Goal: Transaction & Acquisition: Subscribe to service/newsletter

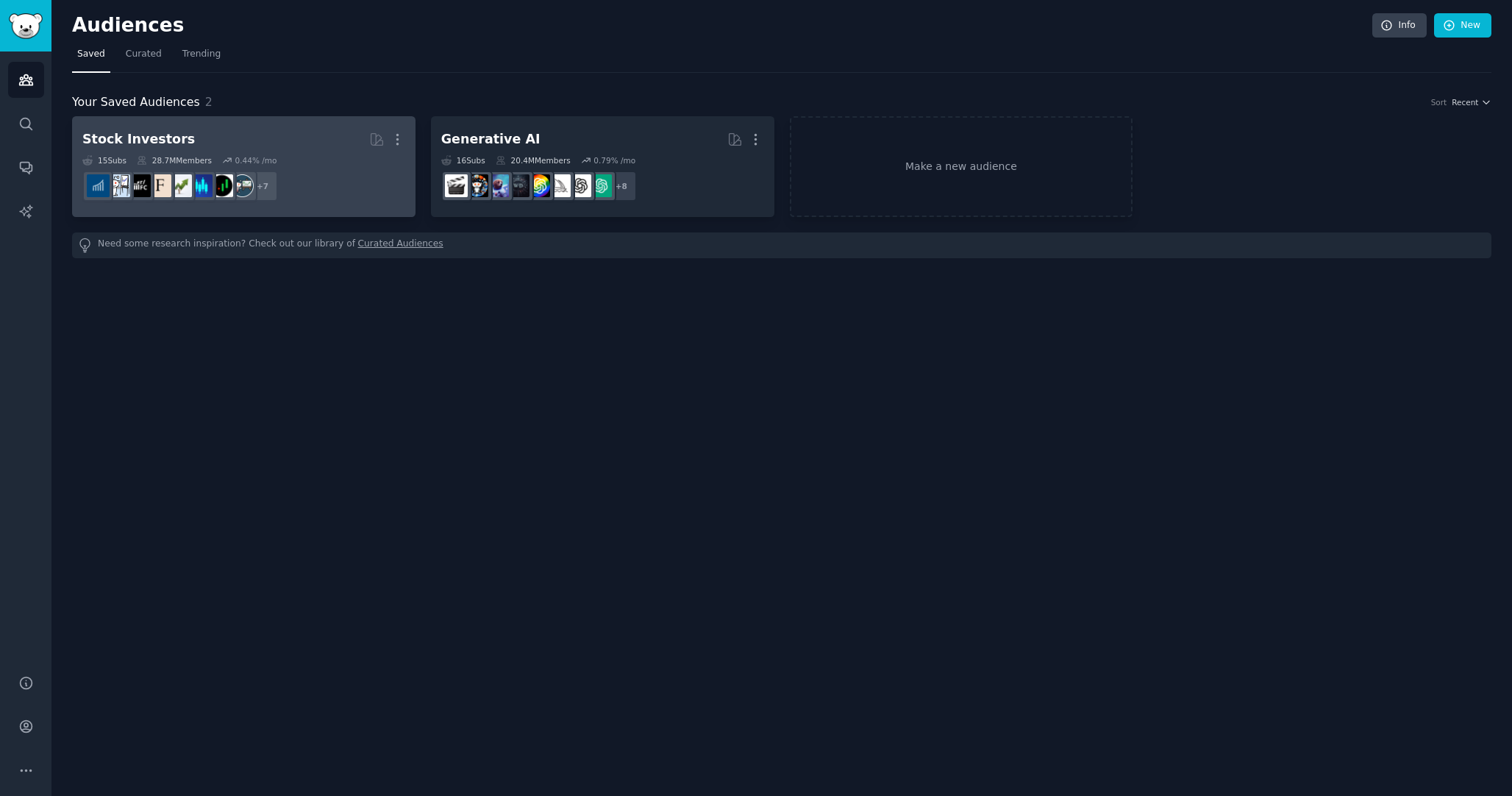
click at [298, 157] on div "15 Sub s 28.7M Members 0.44 % /mo" at bounding box center [244, 160] width 323 height 10
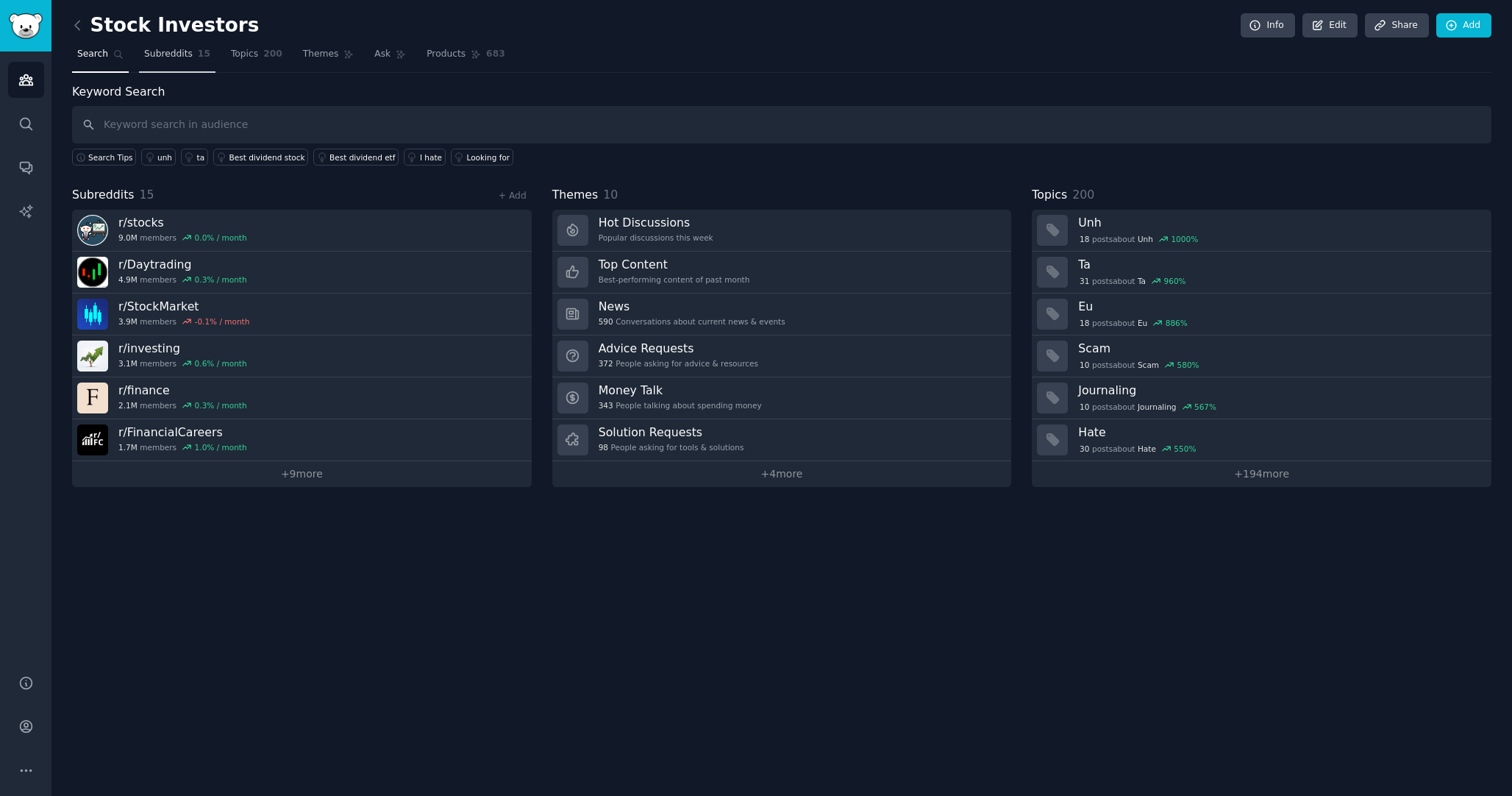
click at [178, 58] on span "Subreddits" at bounding box center [168, 54] width 48 height 13
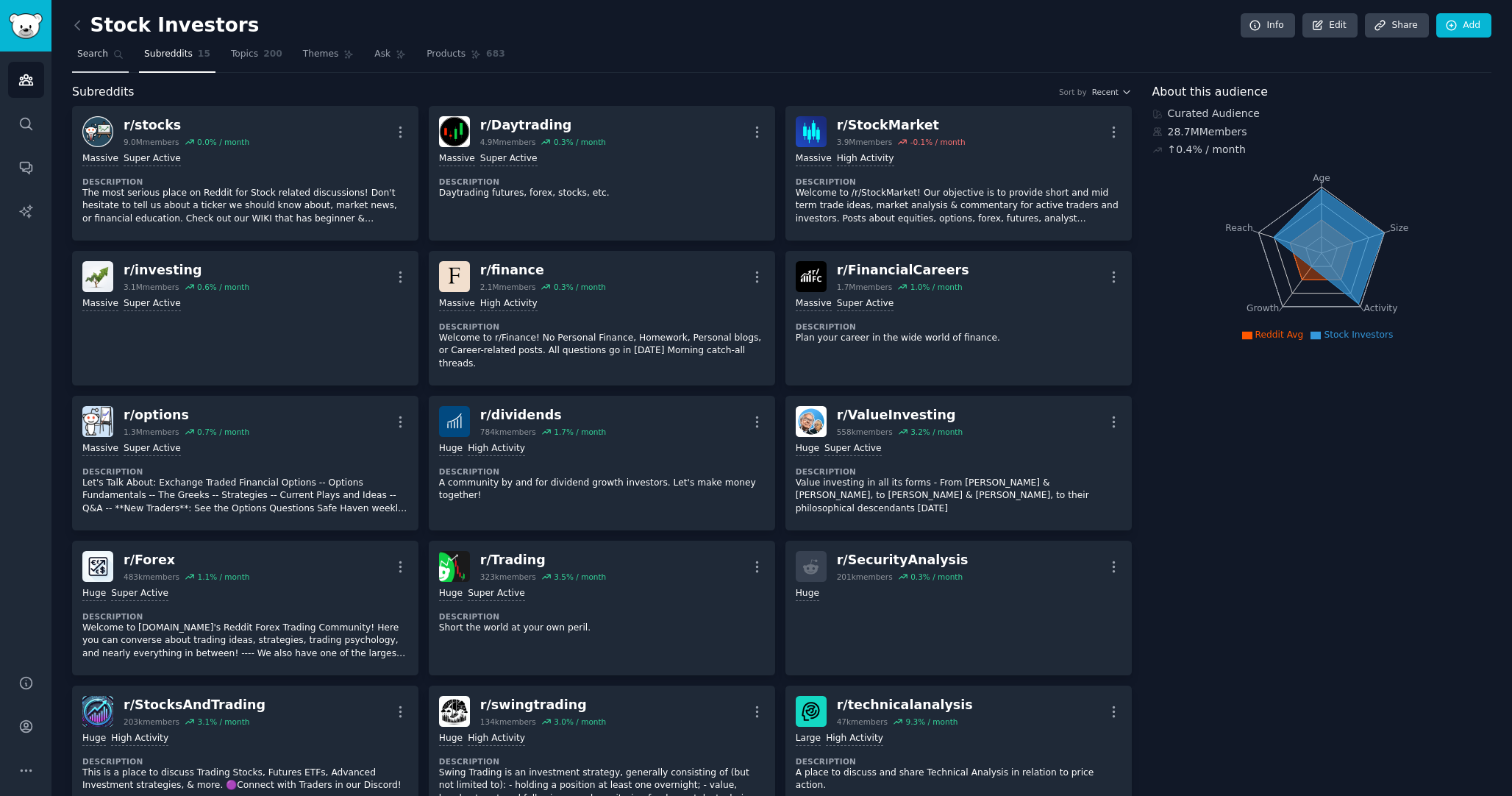
click at [97, 54] on span "Search" at bounding box center [92, 54] width 31 height 13
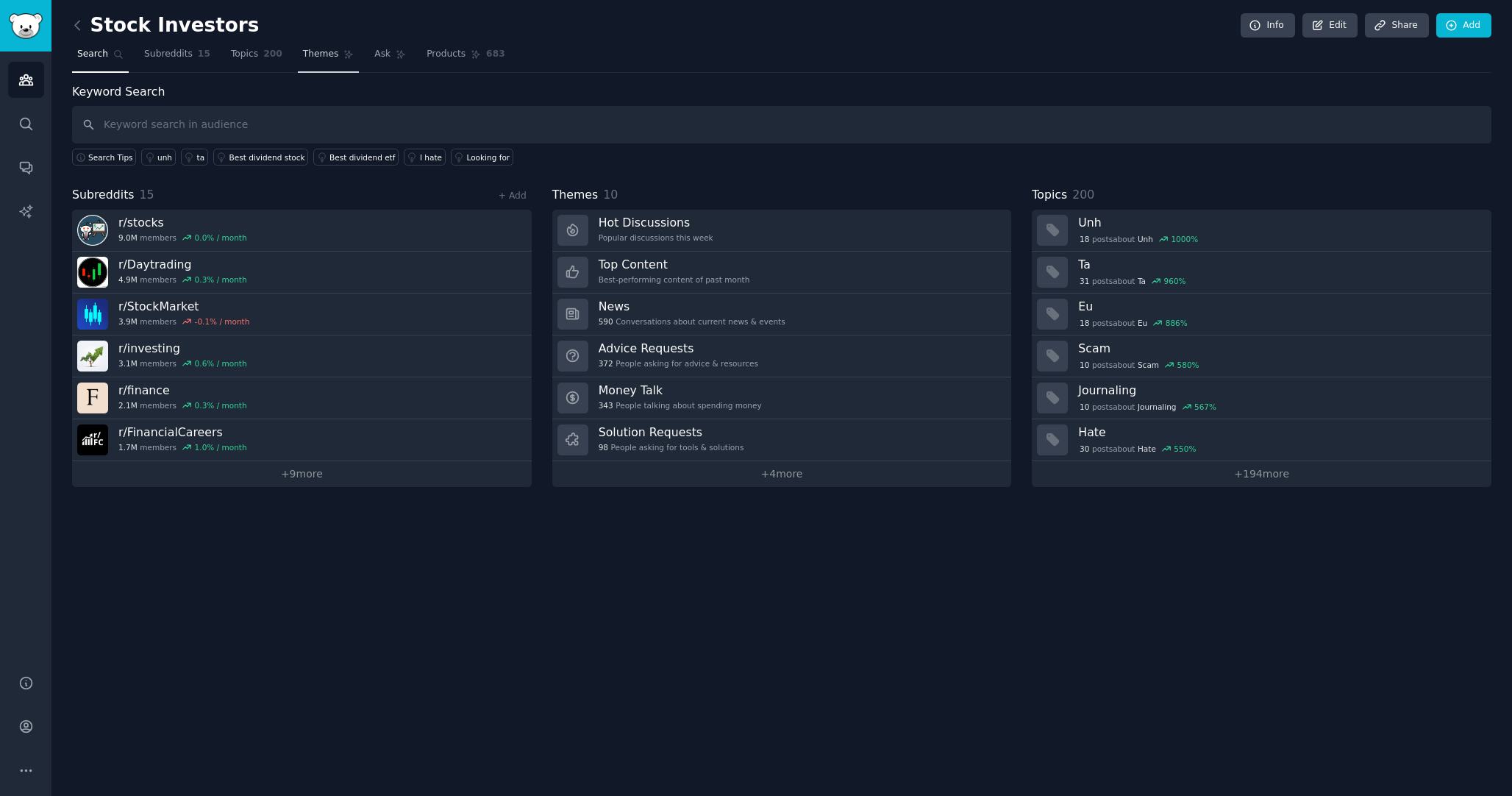
click at [327, 55] on span "Themes" at bounding box center [321, 54] width 36 height 13
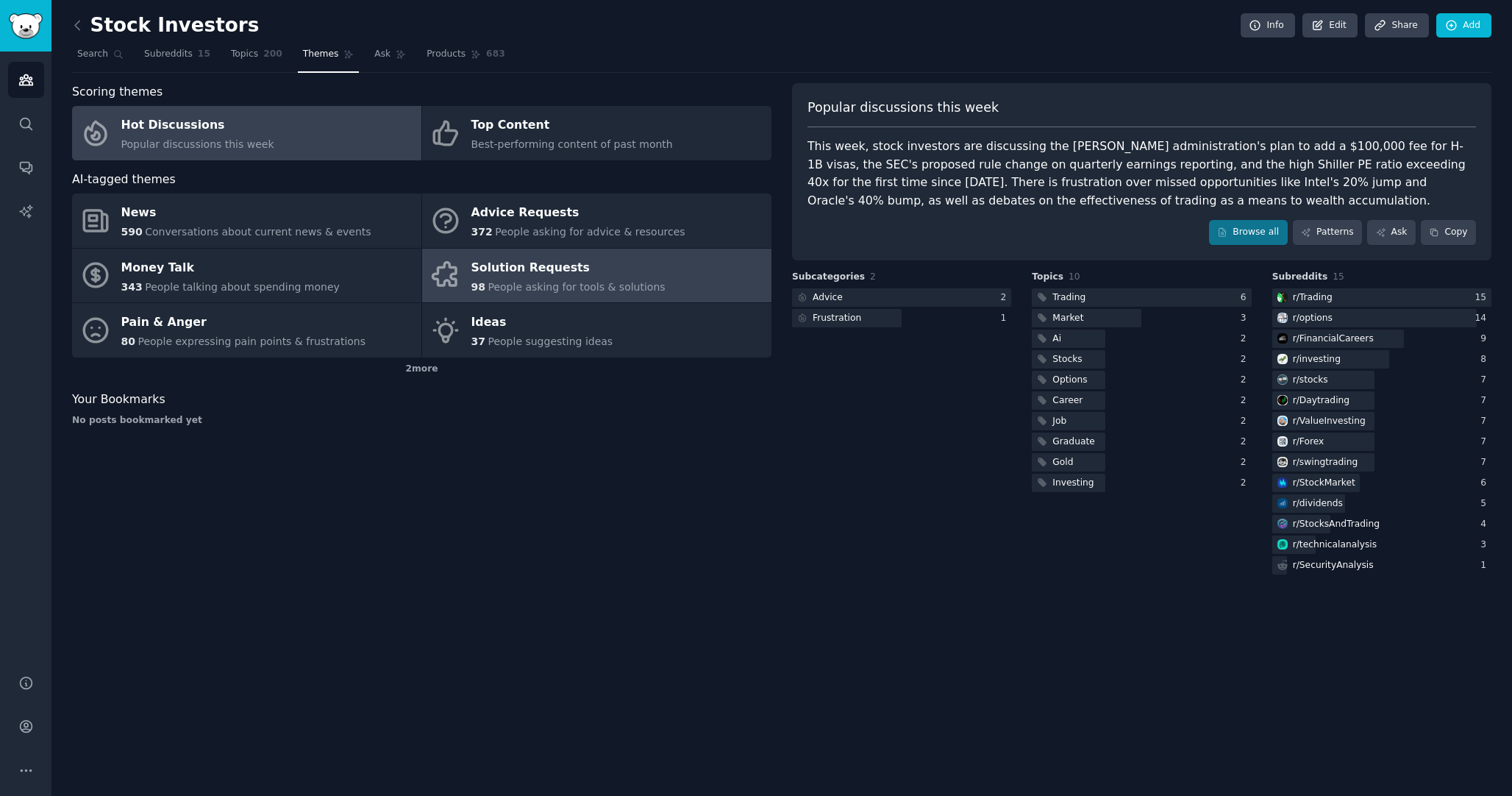
click at [522, 267] on div "Solution Requests" at bounding box center [568, 268] width 194 height 24
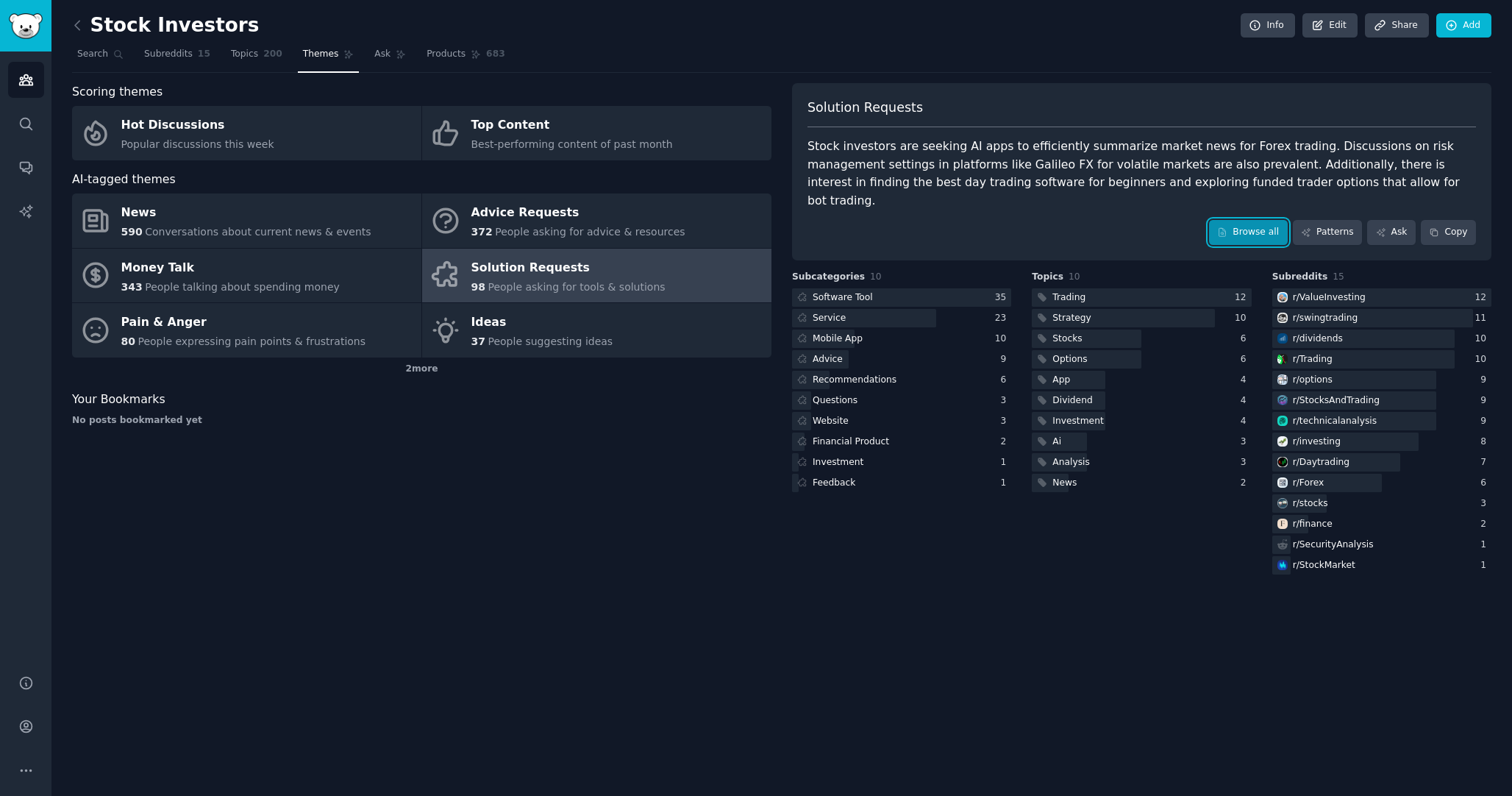
click at [1253, 220] on link "Browse all" at bounding box center [1248, 232] width 79 height 25
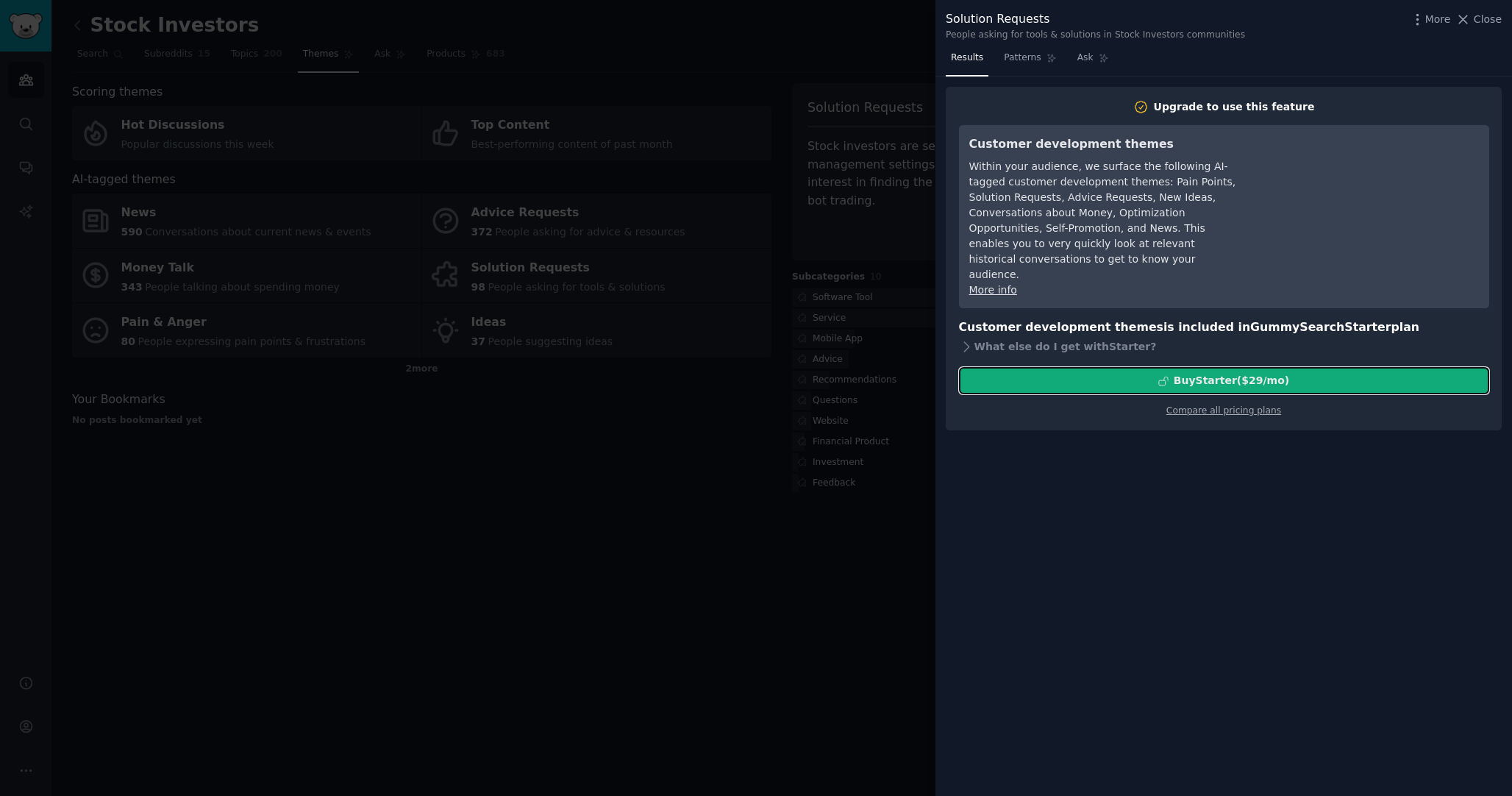
click at [1226, 373] on div "Buy Starter ($ 29 /mo )" at bounding box center [1232, 380] width 116 height 15
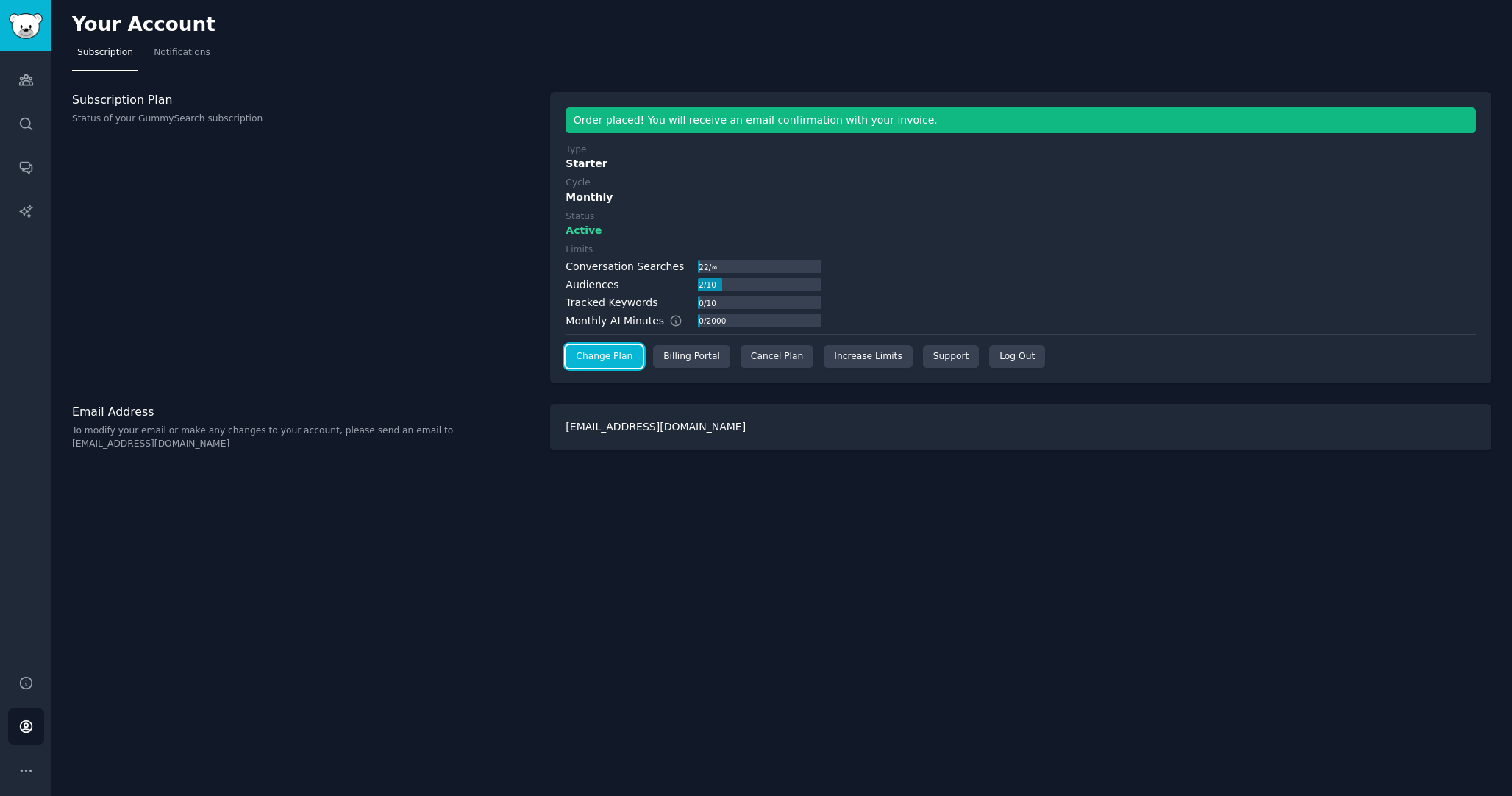
click at [605, 361] on link "Change Plan" at bounding box center [603, 357] width 77 height 24
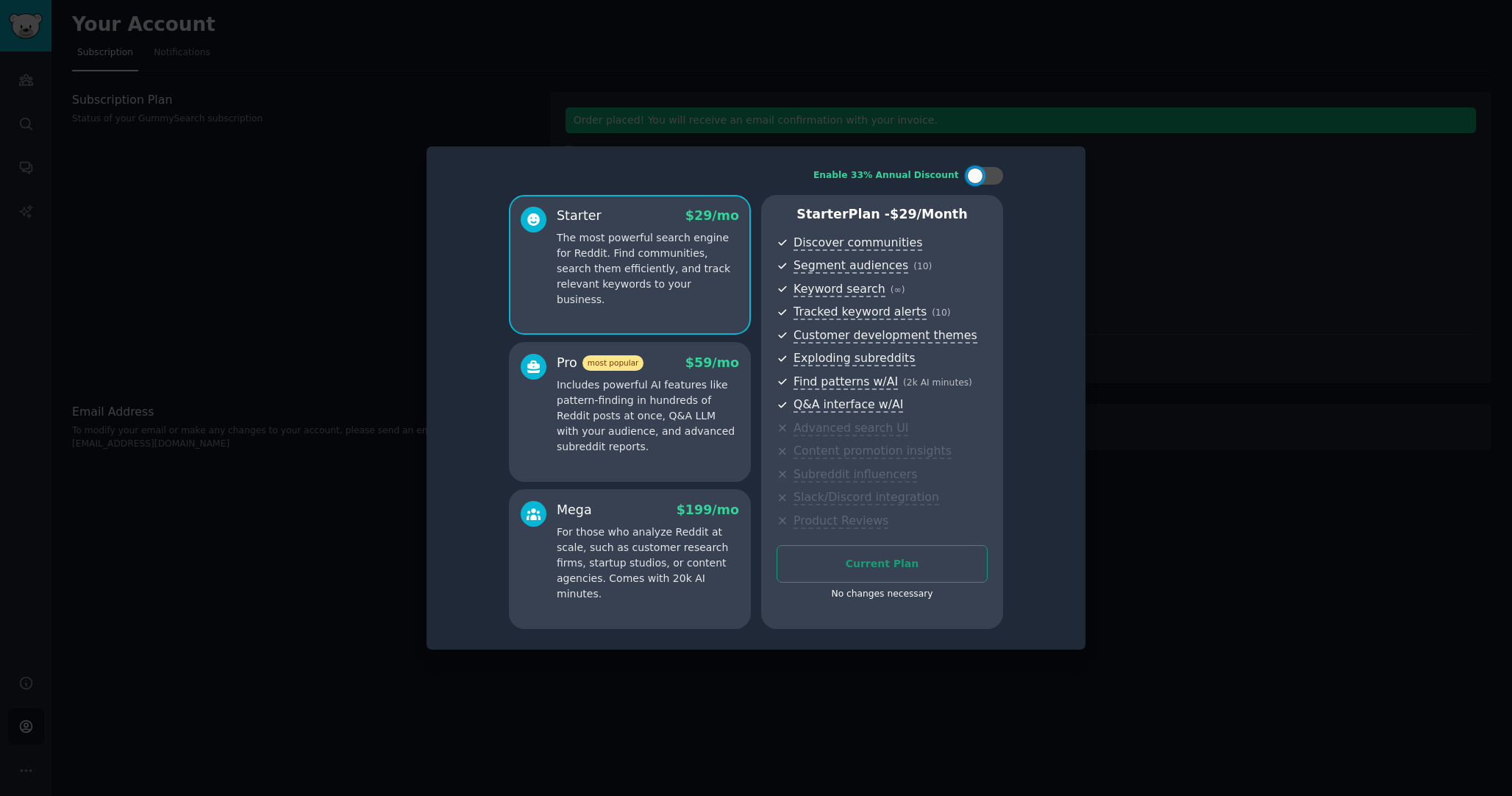
click at [634, 442] on p "Includes powerful AI features like pattern-finding in hundreds of Reddit posts …" at bounding box center [648, 416] width 182 height 77
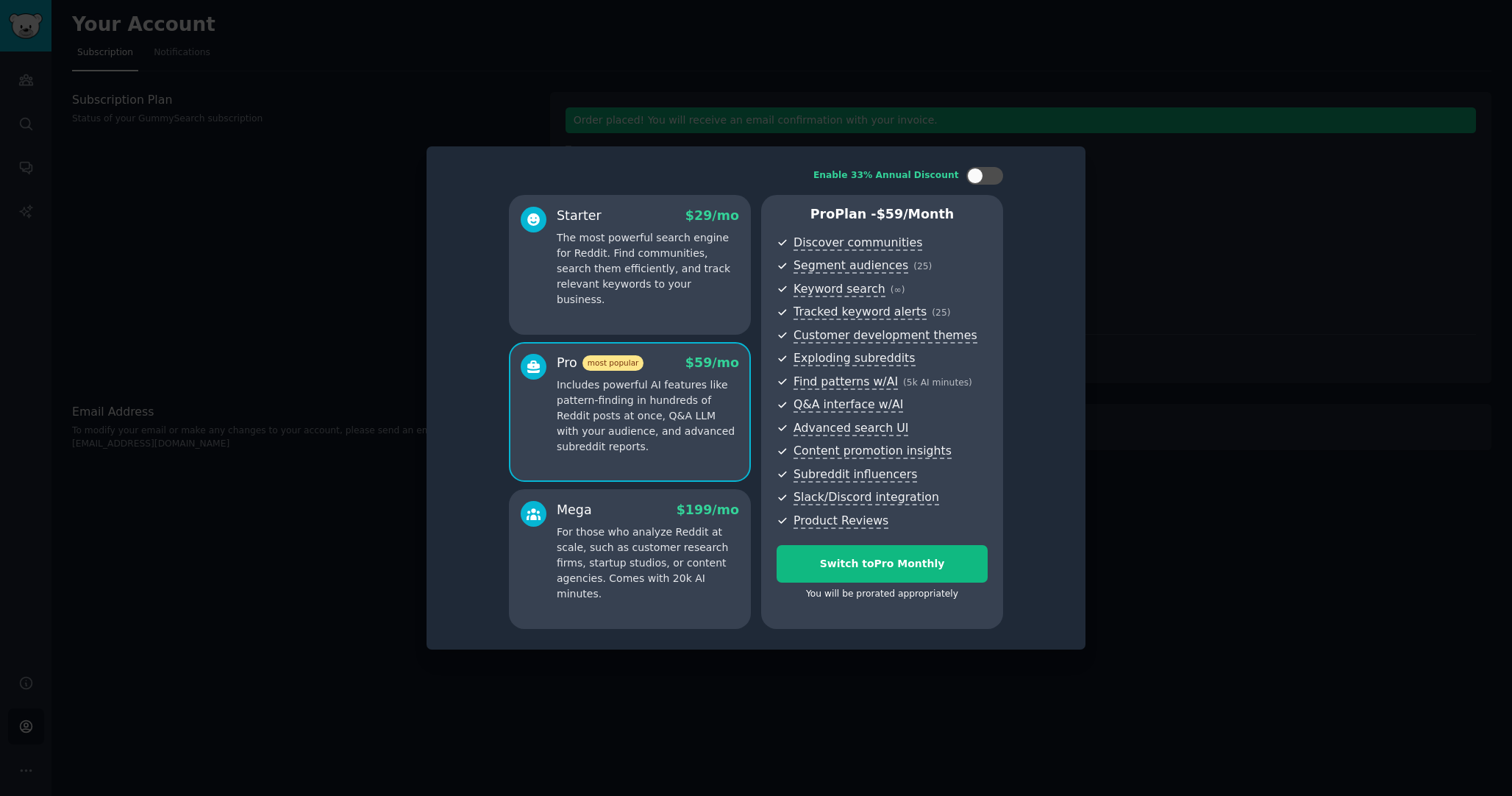
click at [641, 264] on p "The most powerful search engine for Reddit. Find communities, search them effic…" at bounding box center [648, 268] width 182 height 77
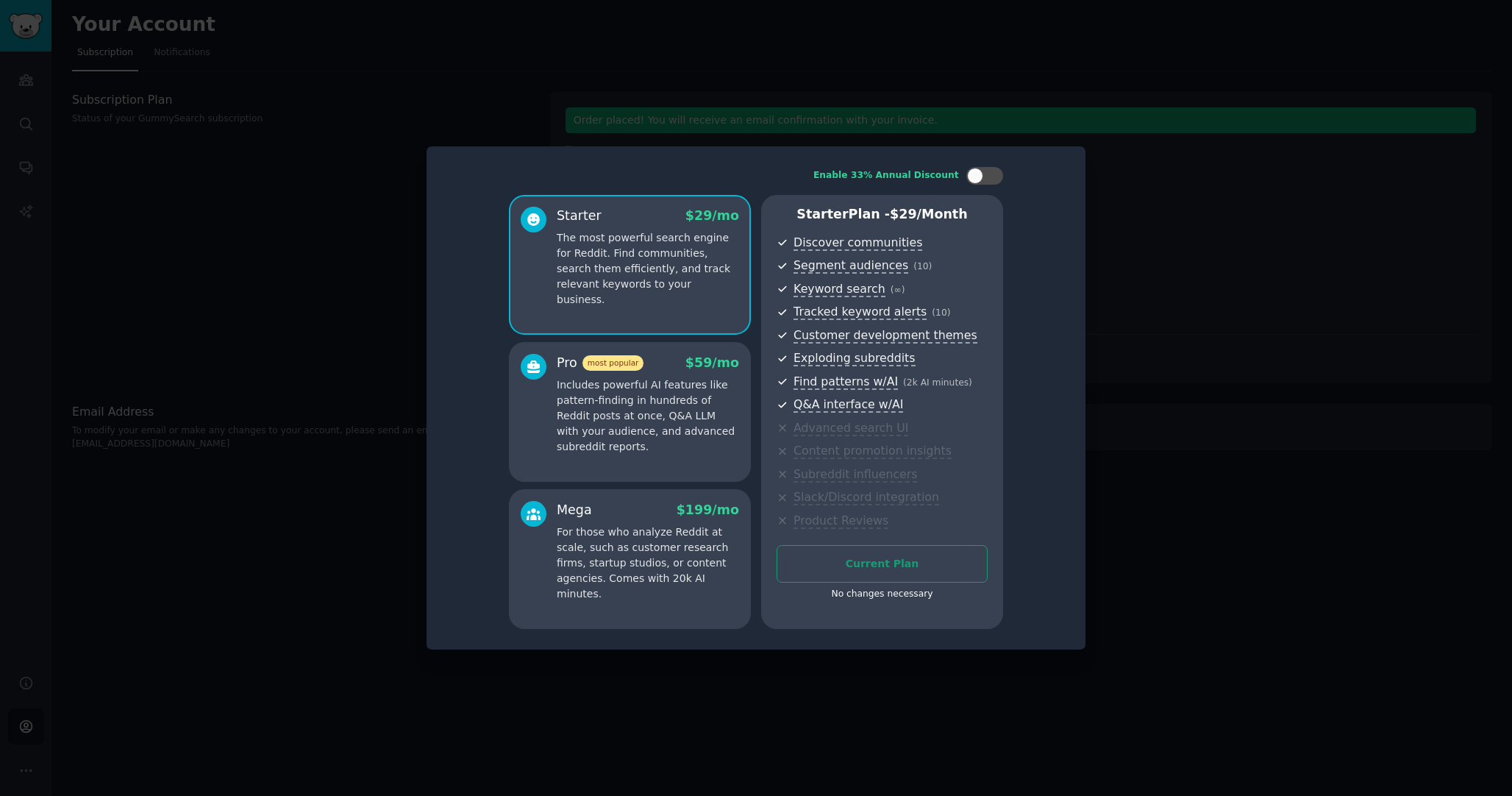
click at [631, 399] on p "Includes powerful AI features like pattern-finding in hundreds of Reddit posts …" at bounding box center [648, 416] width 182 height 77
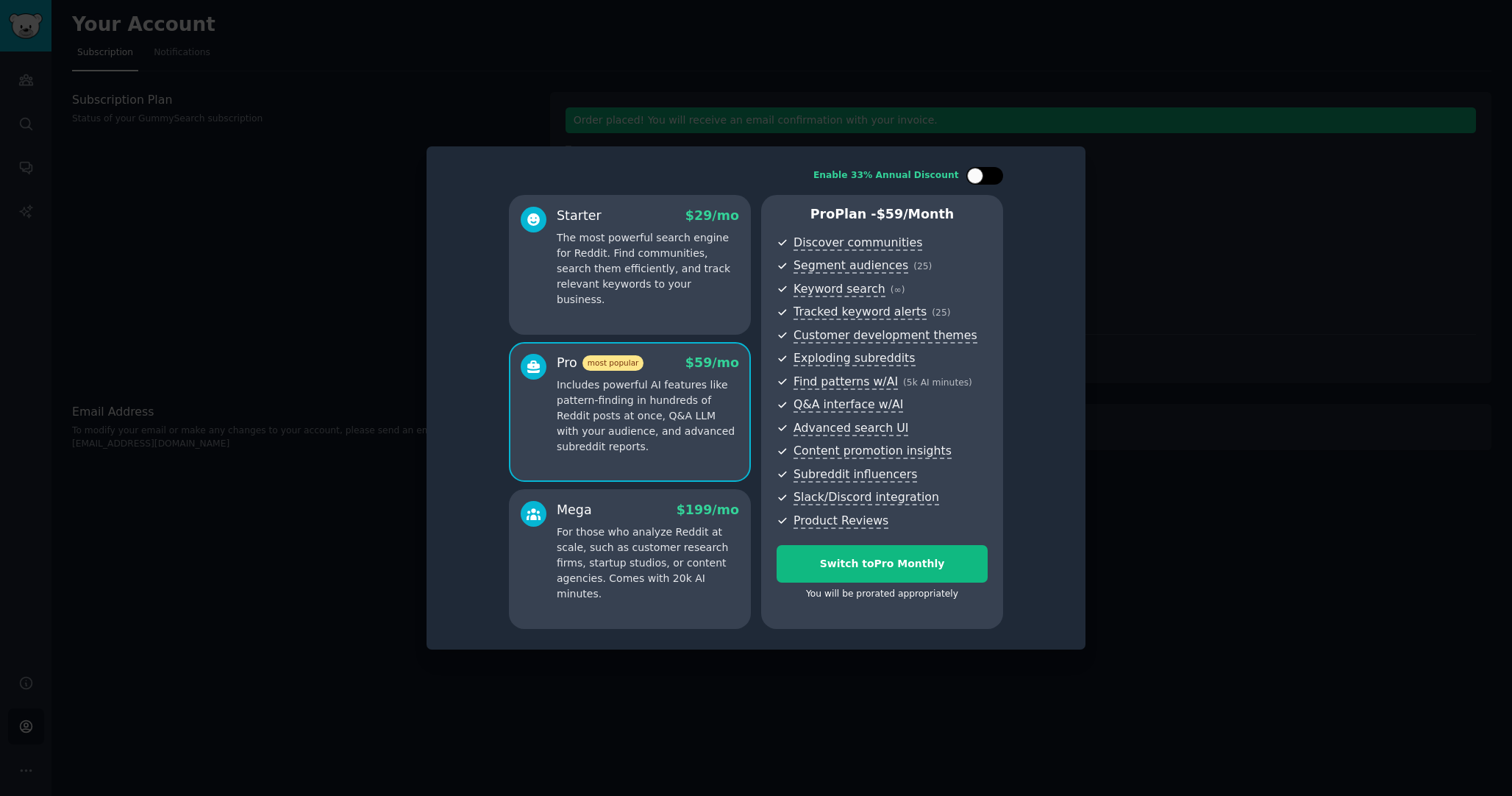
click at [992, 169] on div at bounding box center [985, 176] width 37 height 18
click at [974, 179] on div at bounding box center [985, 176] width 37 height 18
checkbox input "false"
click at [884, 561] on div "Switch to Pro Monthly" at bounding box center [882, 564] width 210 height 15
click at [1190, 250] on div at bounding box center [756, 398] width 1512 height 796
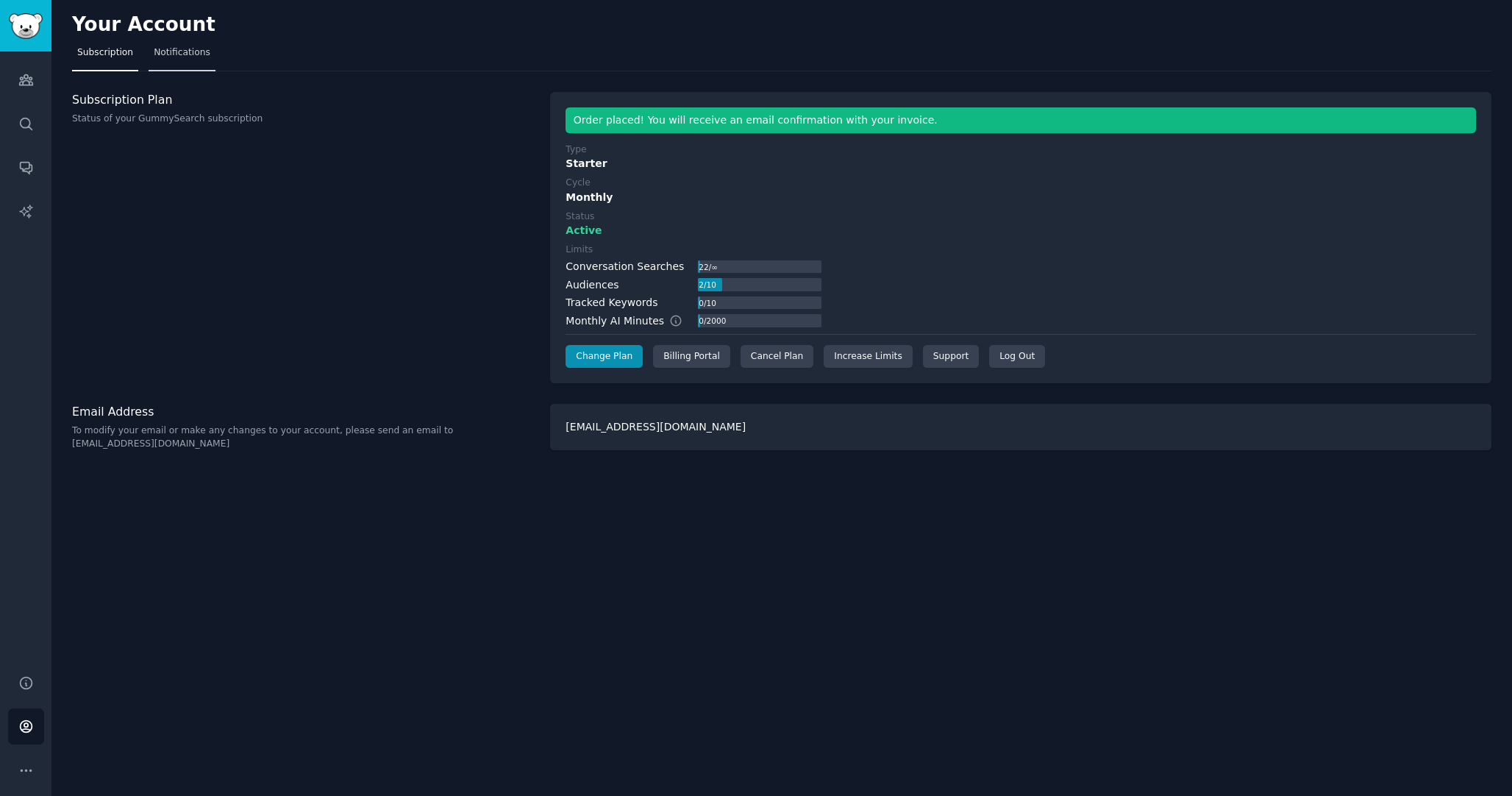
click at [174, 49] on span "Notifications" at bounding box center [182, 53] width 57 height 13
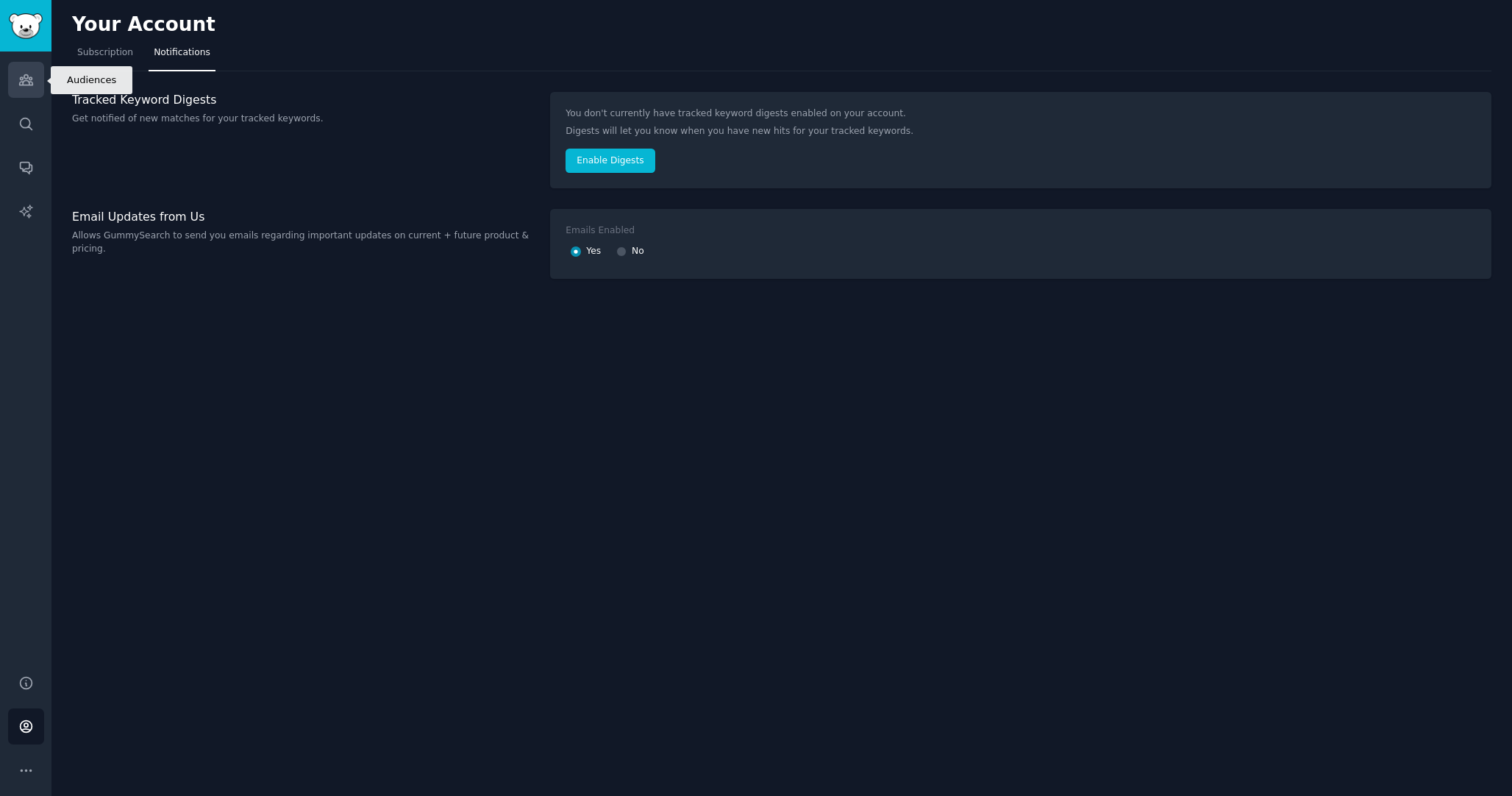
click at [17, 96] on link "Audiences" at bounding box center [27, 80] width 36 height 36
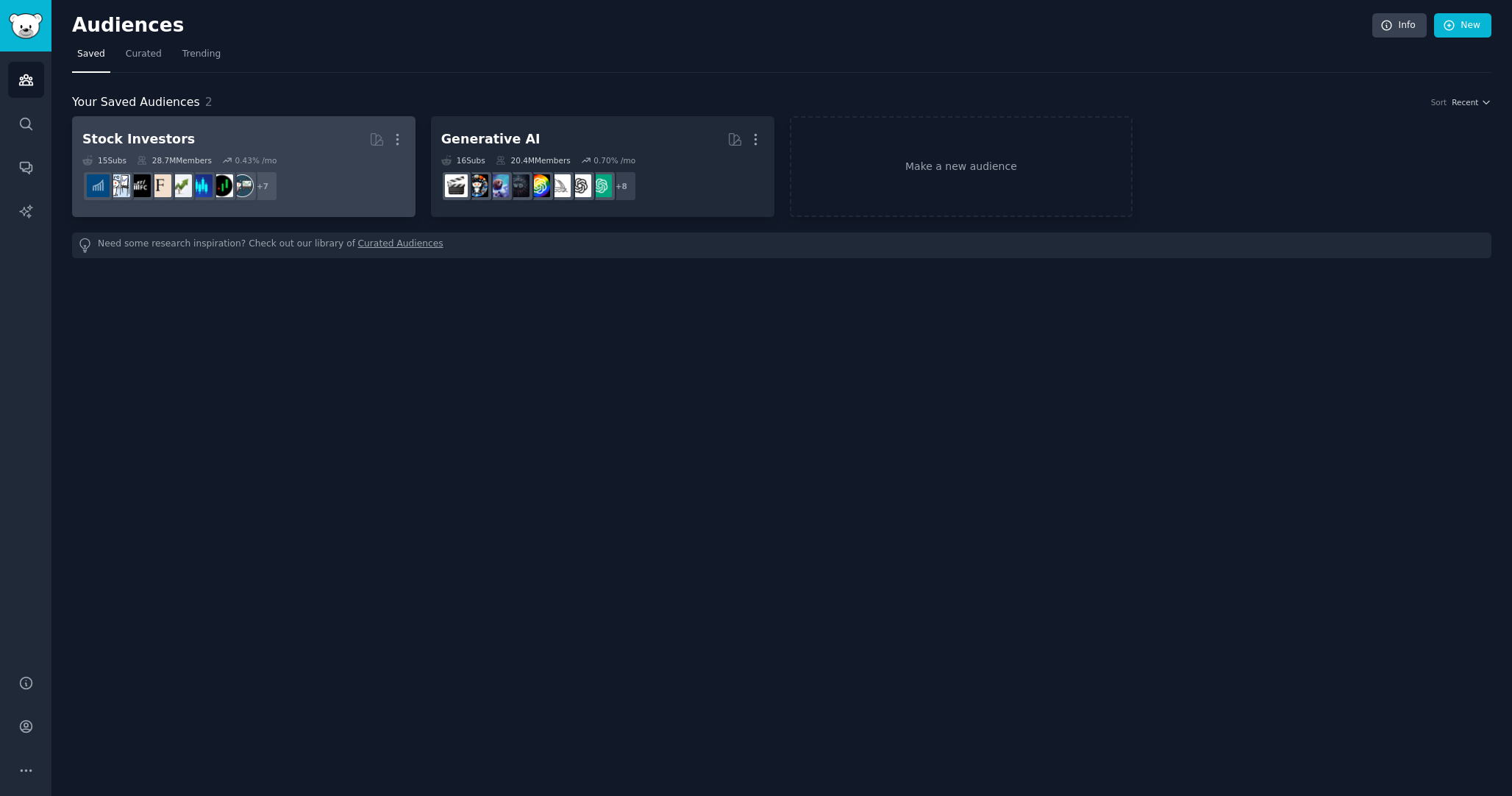
click at [255, 142] on h2 "Stock Investors More" at bounding box center [244, 139] width 323 height 26
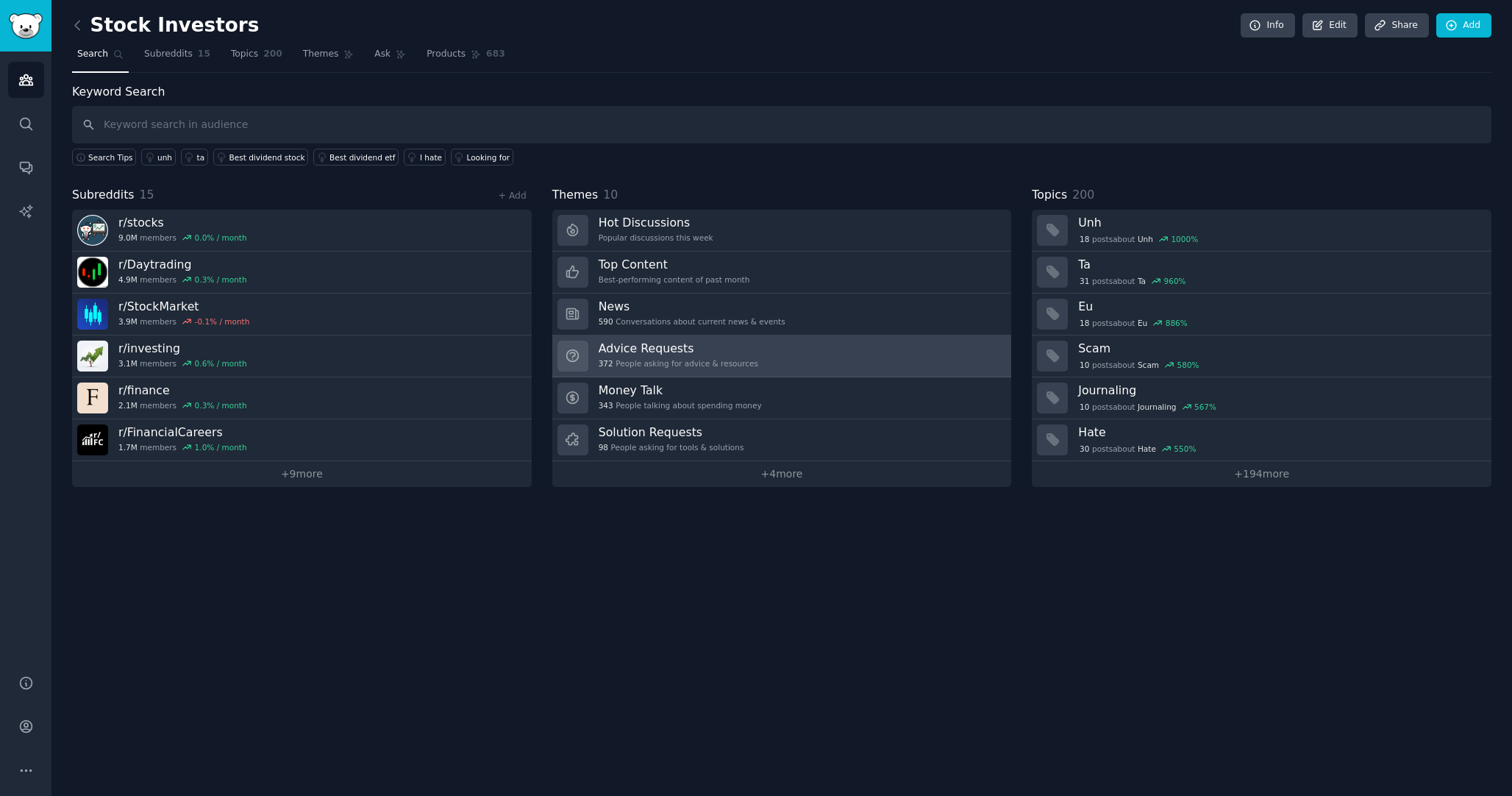
click at [679, 352] on h3 "Advice Requests" at bounding box center [678, 348] width 159 height 15
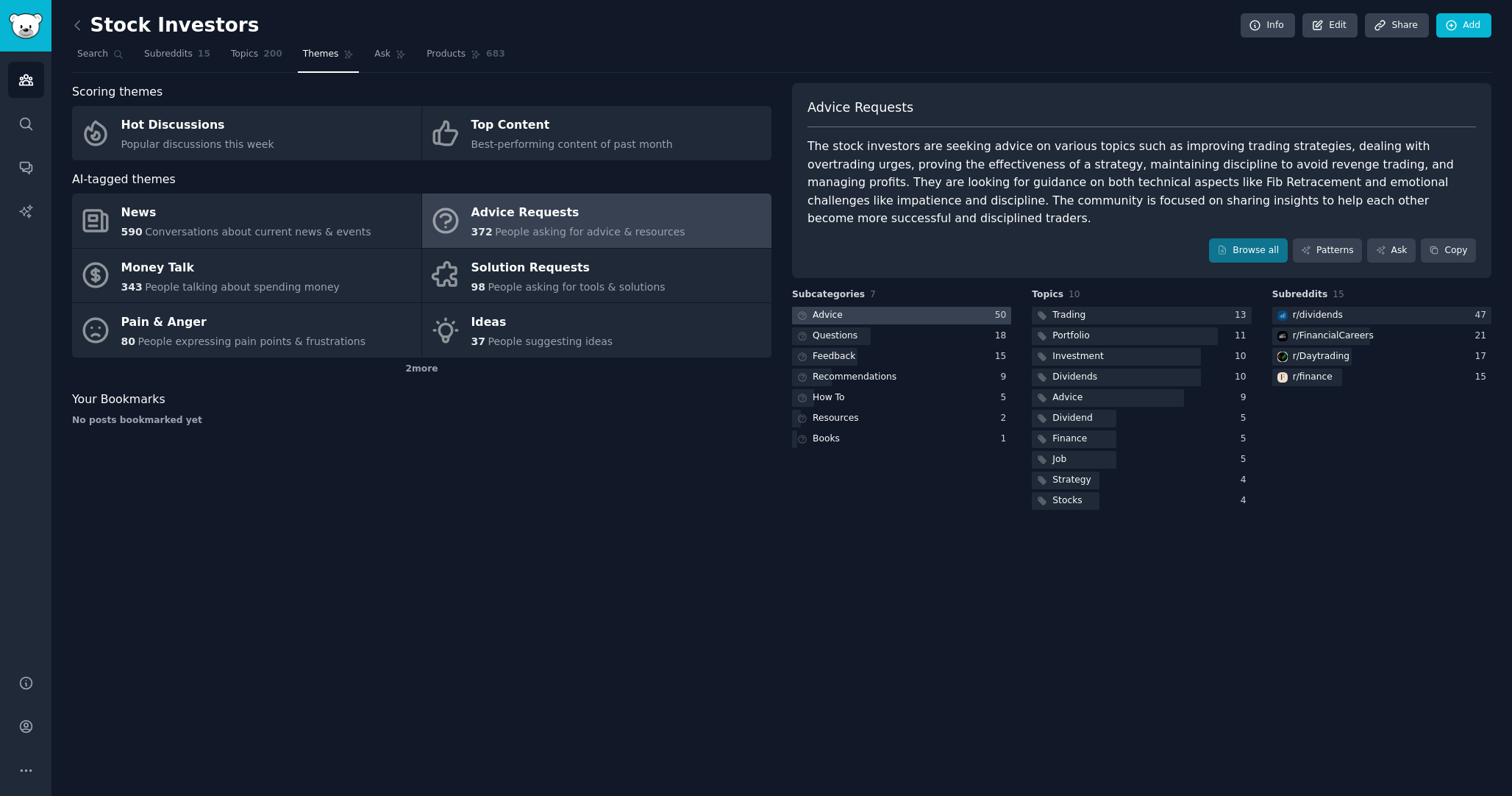
click at [893, 306] on div at bounding box center [901, 315] width 219 height 18
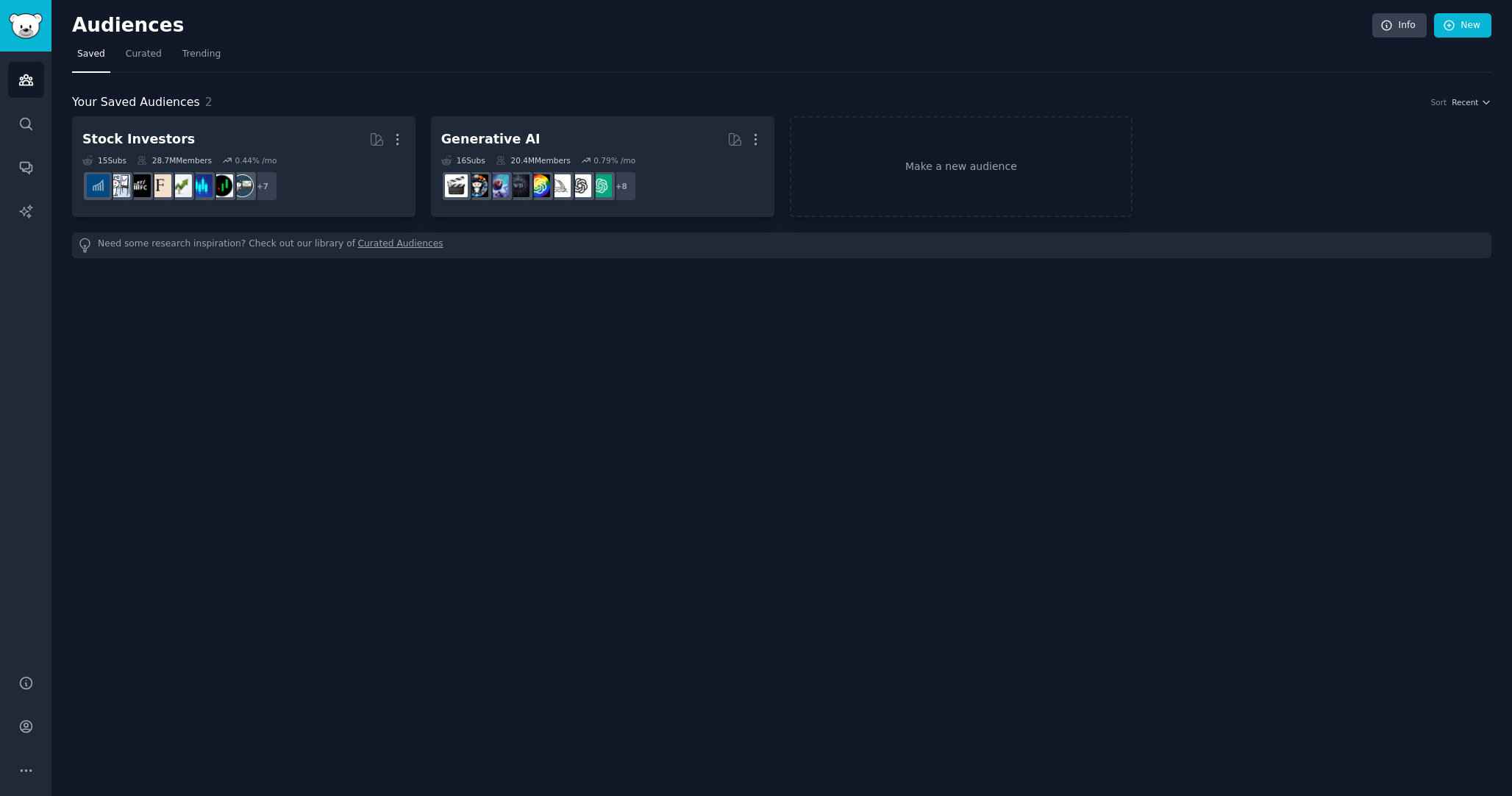
click at [706, 365] on div "Audiences Info New Saved Curated Trending Your Saved Audiences 2 Sort Recent St…" at bounding box center [782, 398] width 1461 height 796
